Goal: Navigation & Orientation: Understand site structure

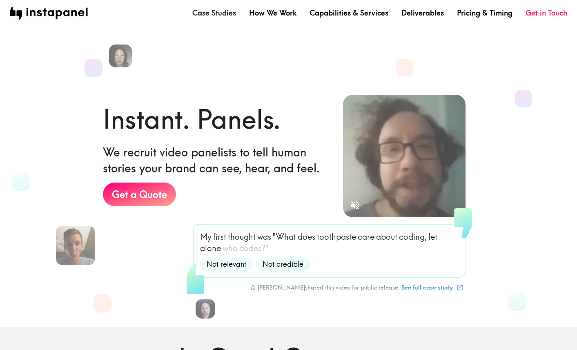
click at [223, 13] on link "Case Studies" at bounding box center [214, 13] width 44 height 10
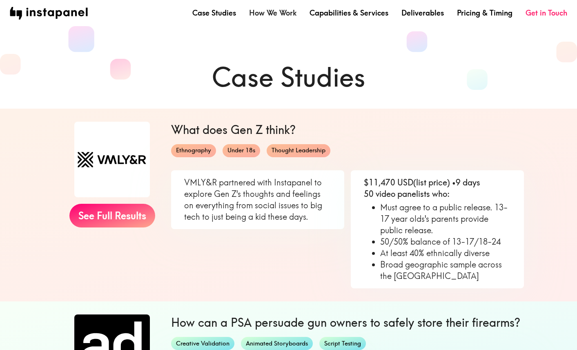
click at [269, 12] on link "How We Work" at bounding box center [272, 13] width 47 height 10
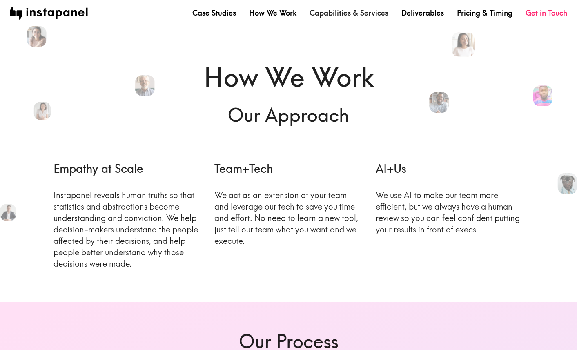
click at [346, 18] on link "Capabilities & Services" at bounding box center [348, 13] width 79 height 10
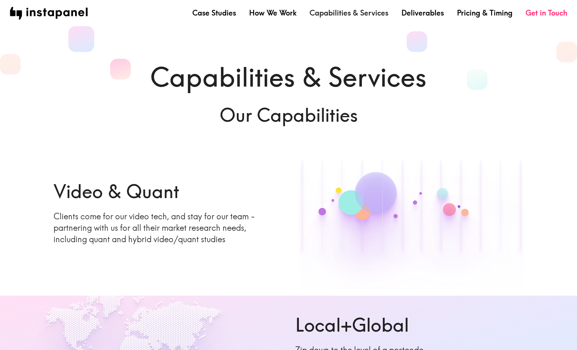
click at [342, 11] on link "Capabilities & Services" at bounding box center [348, 13] width 79 height 10
click at [425, 13] on link "Deliverables" at bounding box center [422, 13] width 42 height 10
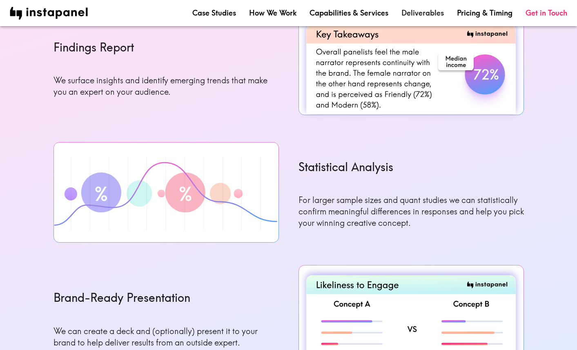
scroll to position [937, 0]
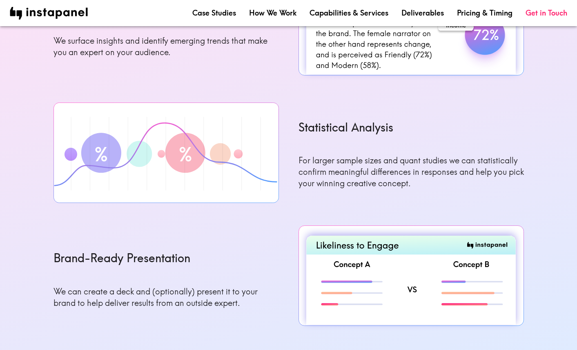
click at [478, 18] on nav "Case Studies How We Work Capabilities & Services Deliverables Pricing & Timing …" at bounding box center [288, 13] width 557 height 13
click at [476, 16] on link "Pricing & Timing" at bounding box center [484, 13] width 55 height 10
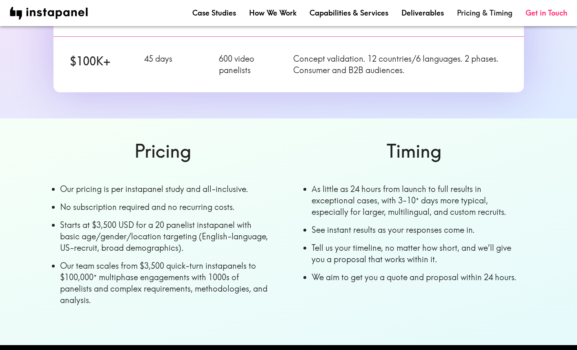
scroll to position [341, 0]
